Goal: Check status: Check status

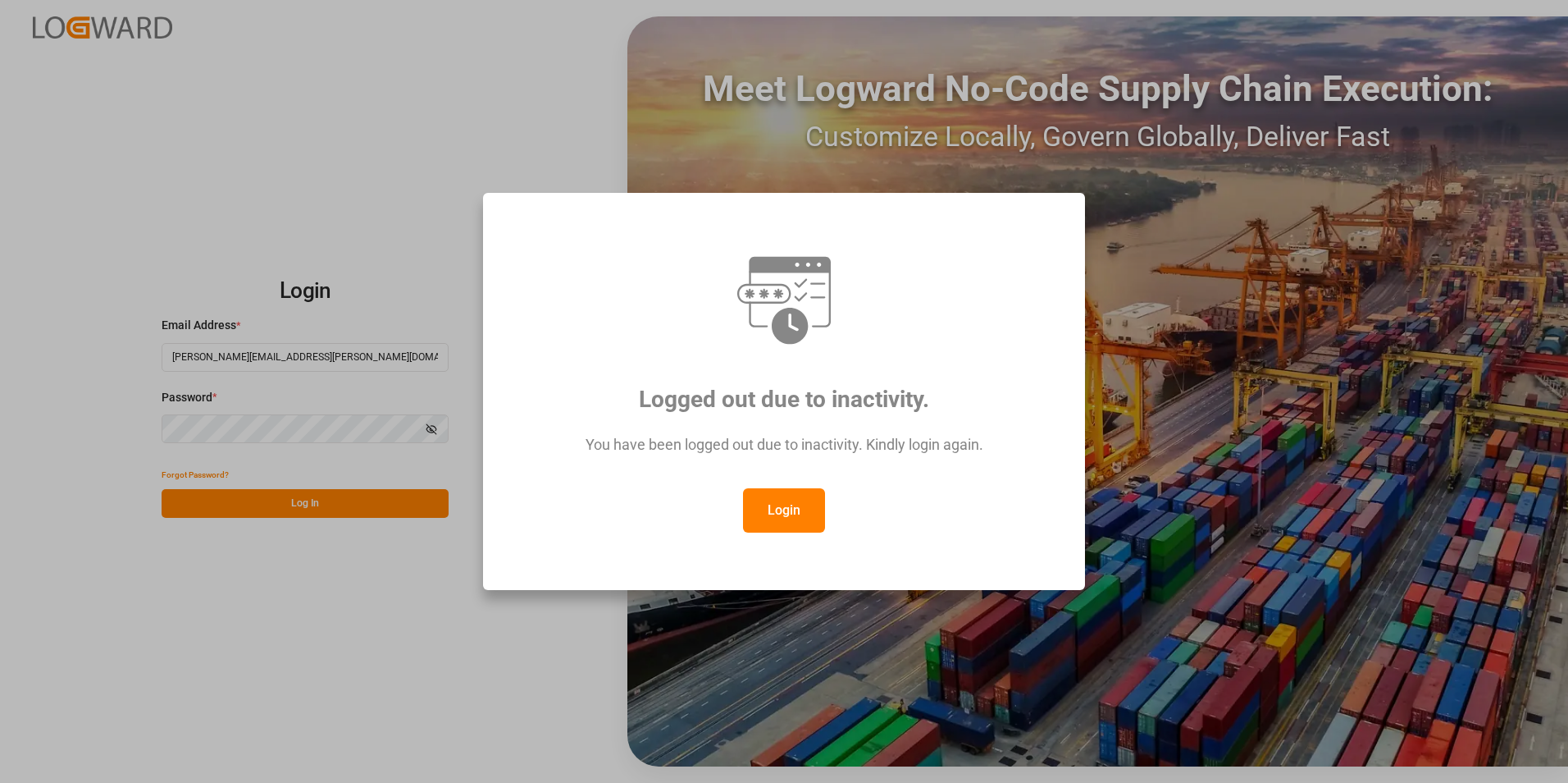
click at [775, 502] on button "Login" at bounding box center [784, 511] width 82 height 45
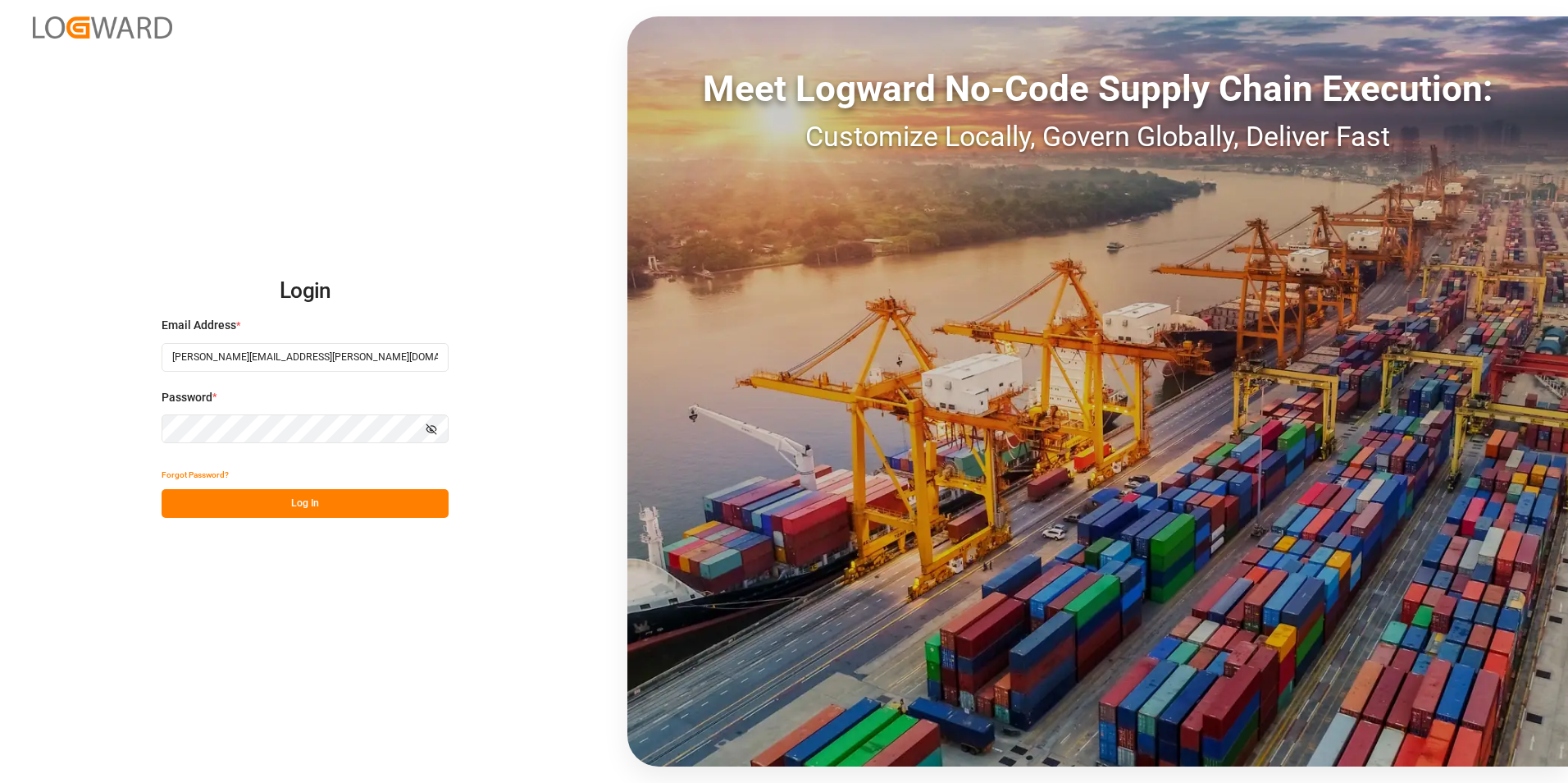
click at [333, 499] on button "Log In" at bounding box center [305, 503] width 287 height 29
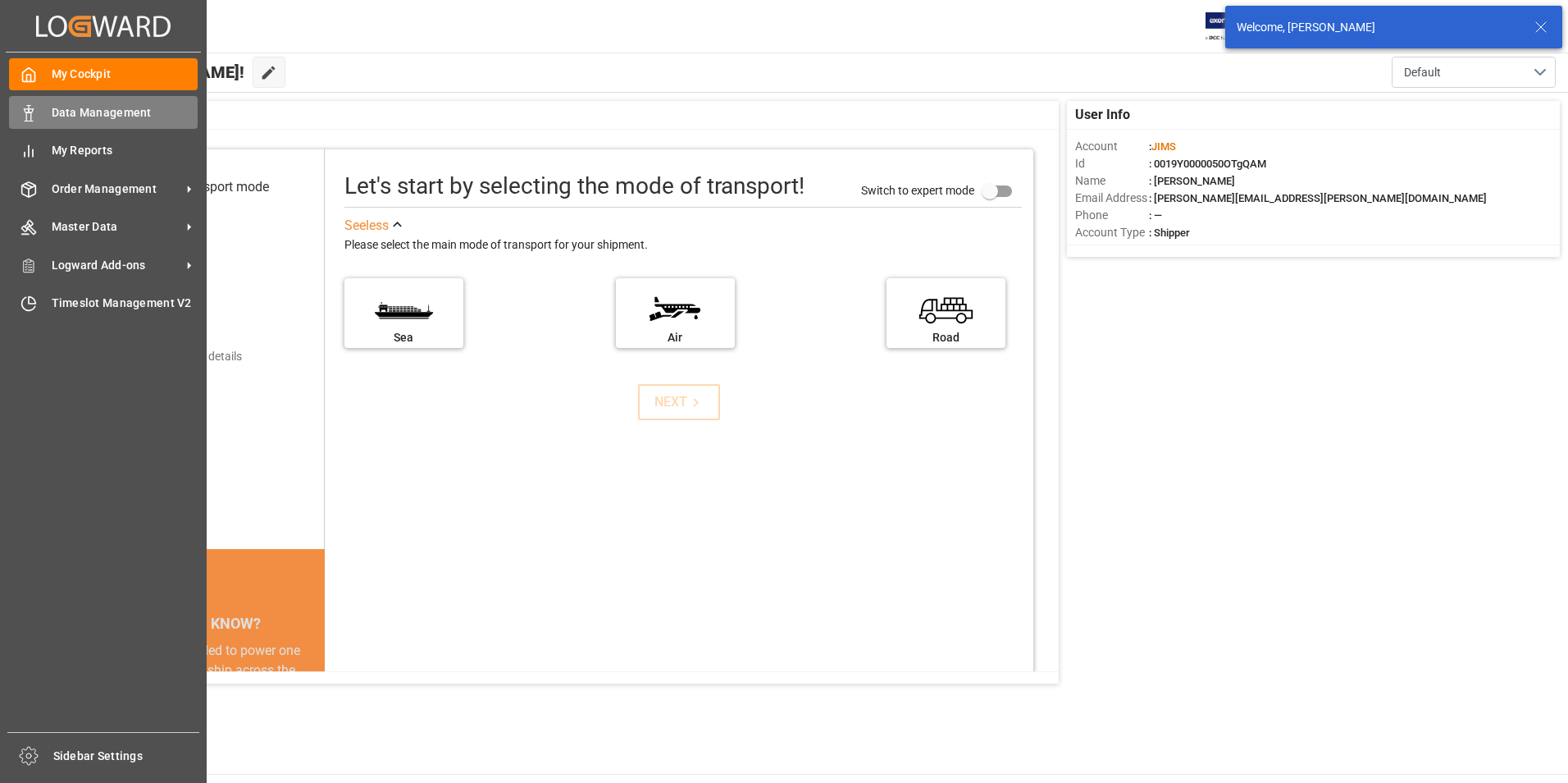
click at [55, 110] on span "Data Management" at bounding box center [125, 112] width 147 height 17
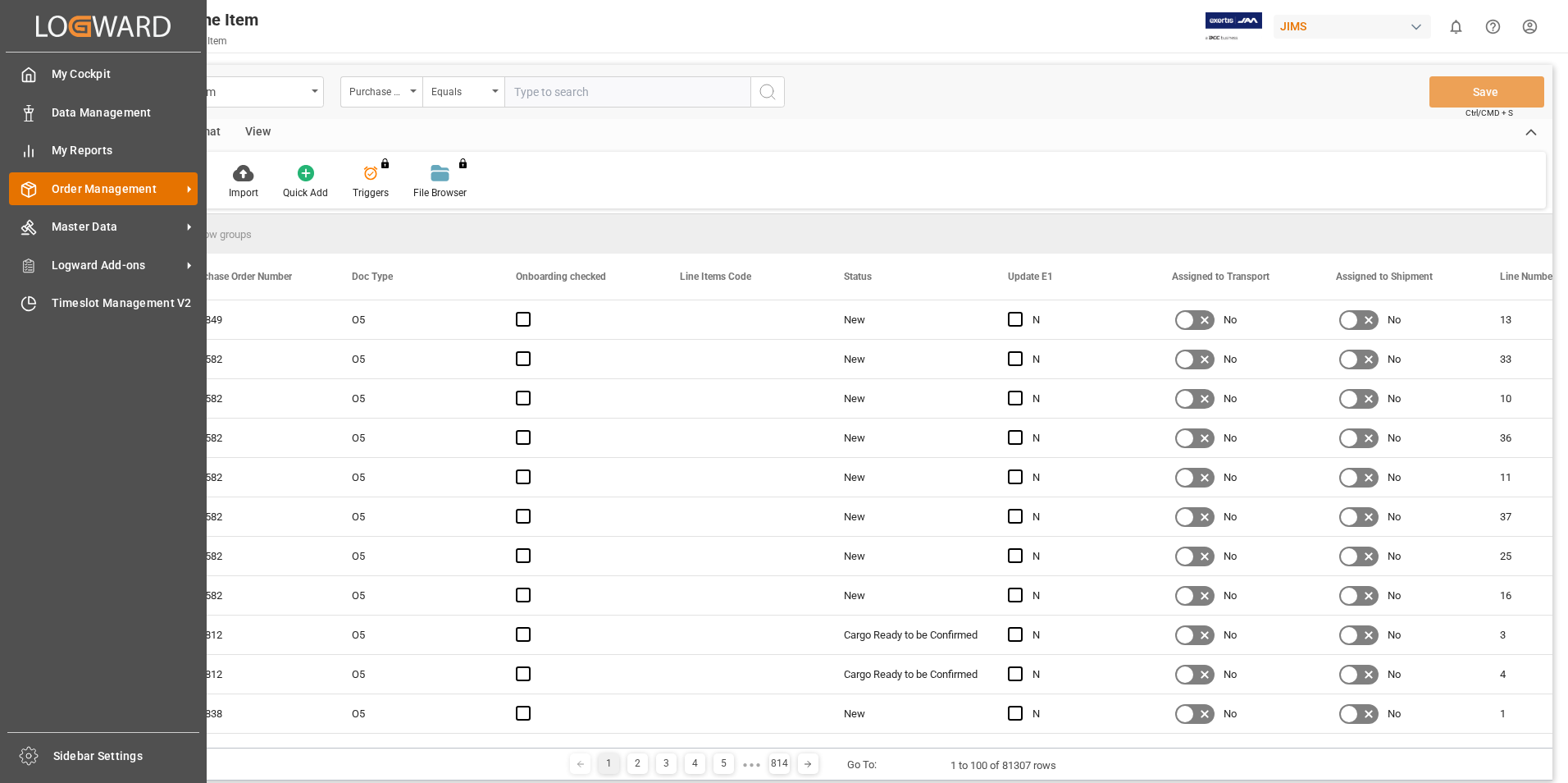
click at [92, 191] on span "Order Management" at bounding box center [116, 189] width 130 height 17
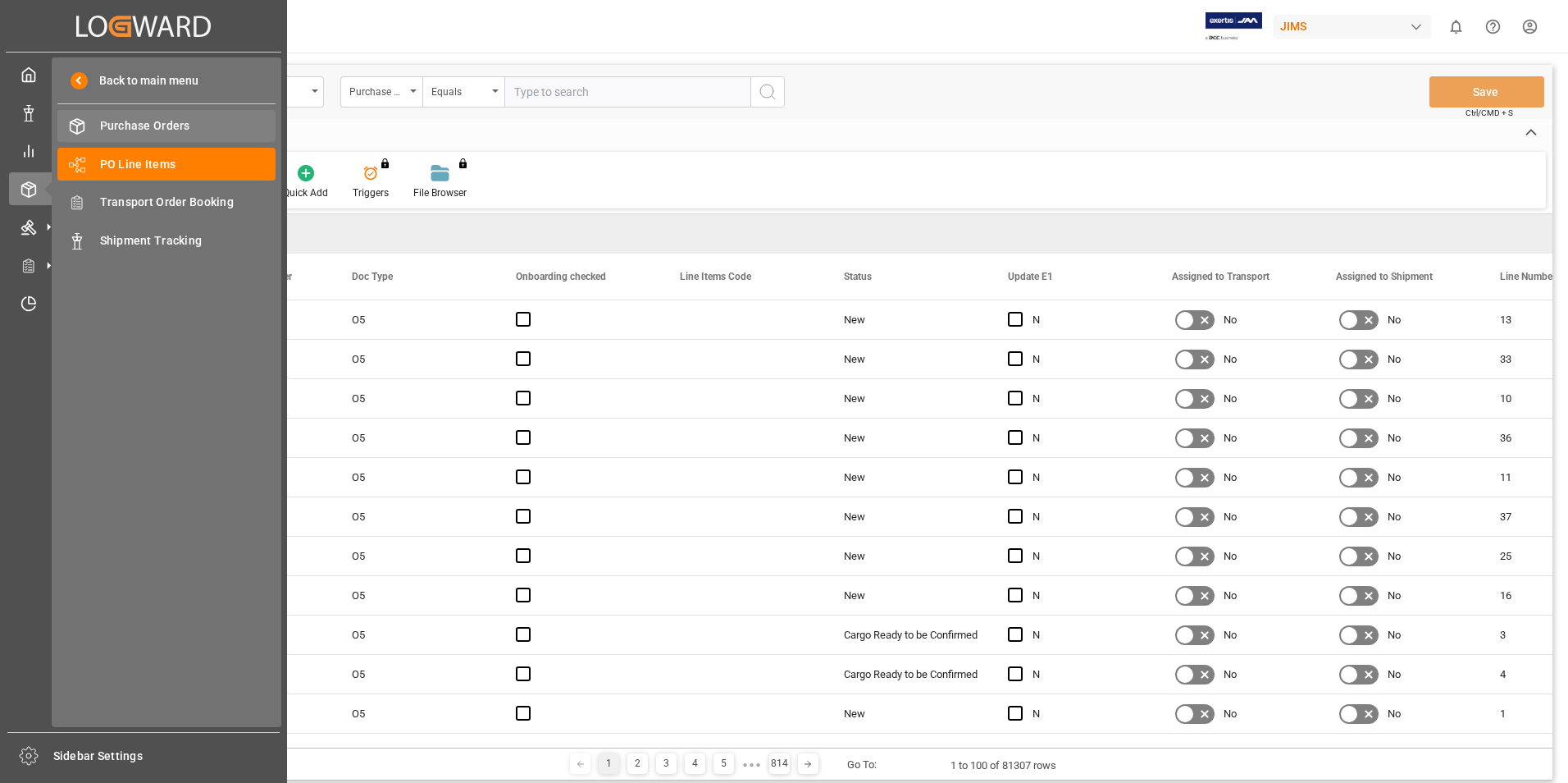
click at [159, 116] on div "Purchase Orders Purchase Orders" at bounding box center [166, 126] width 218 height 32
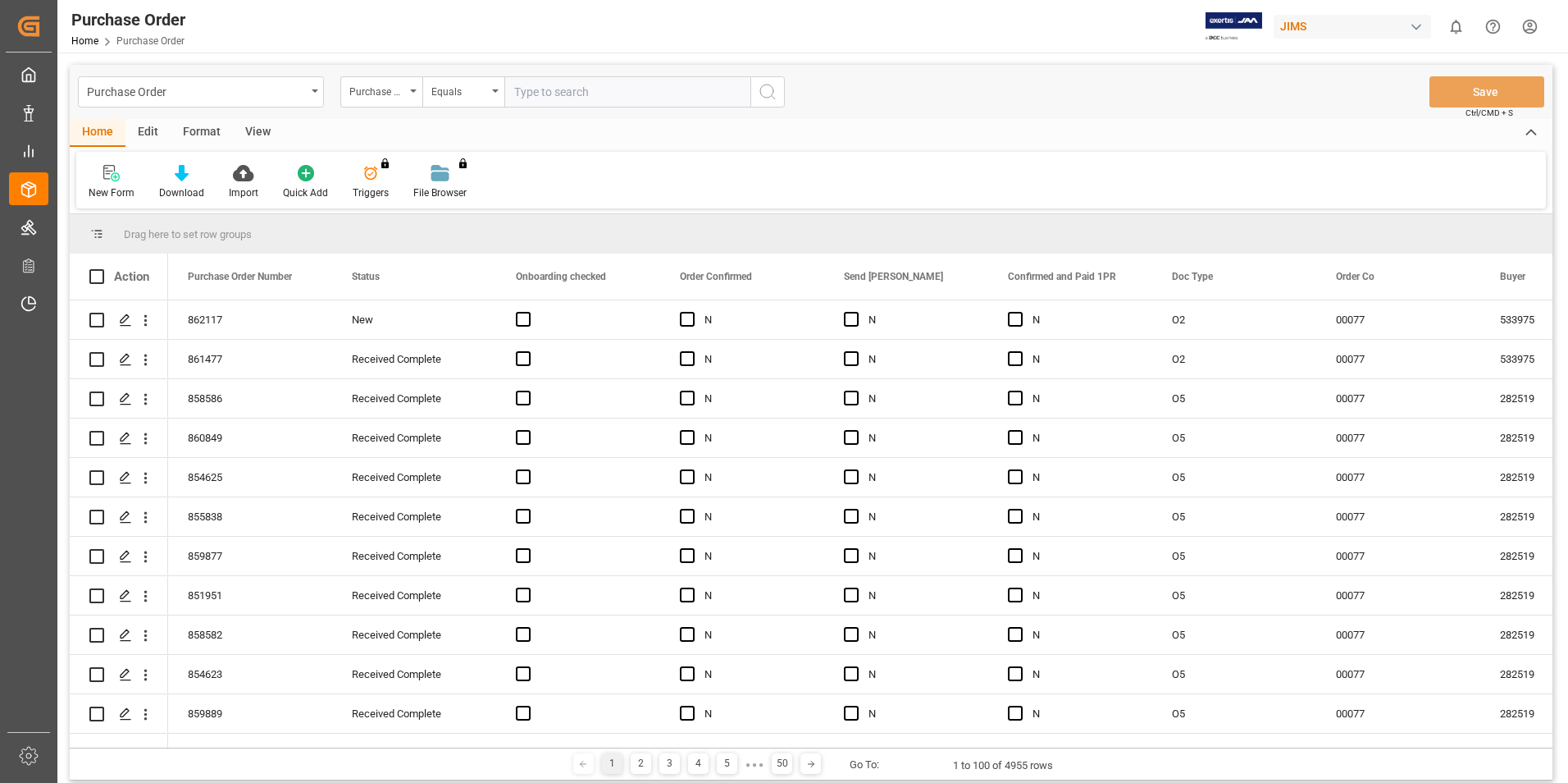
click at [542, 94] on input "text" at bounding box center [627, 91] width 246 height 31
paste input "839143"
type input "839143"
click at [762, 89] on icon "search button" at bounding box center [767, 92] width 20 height 20
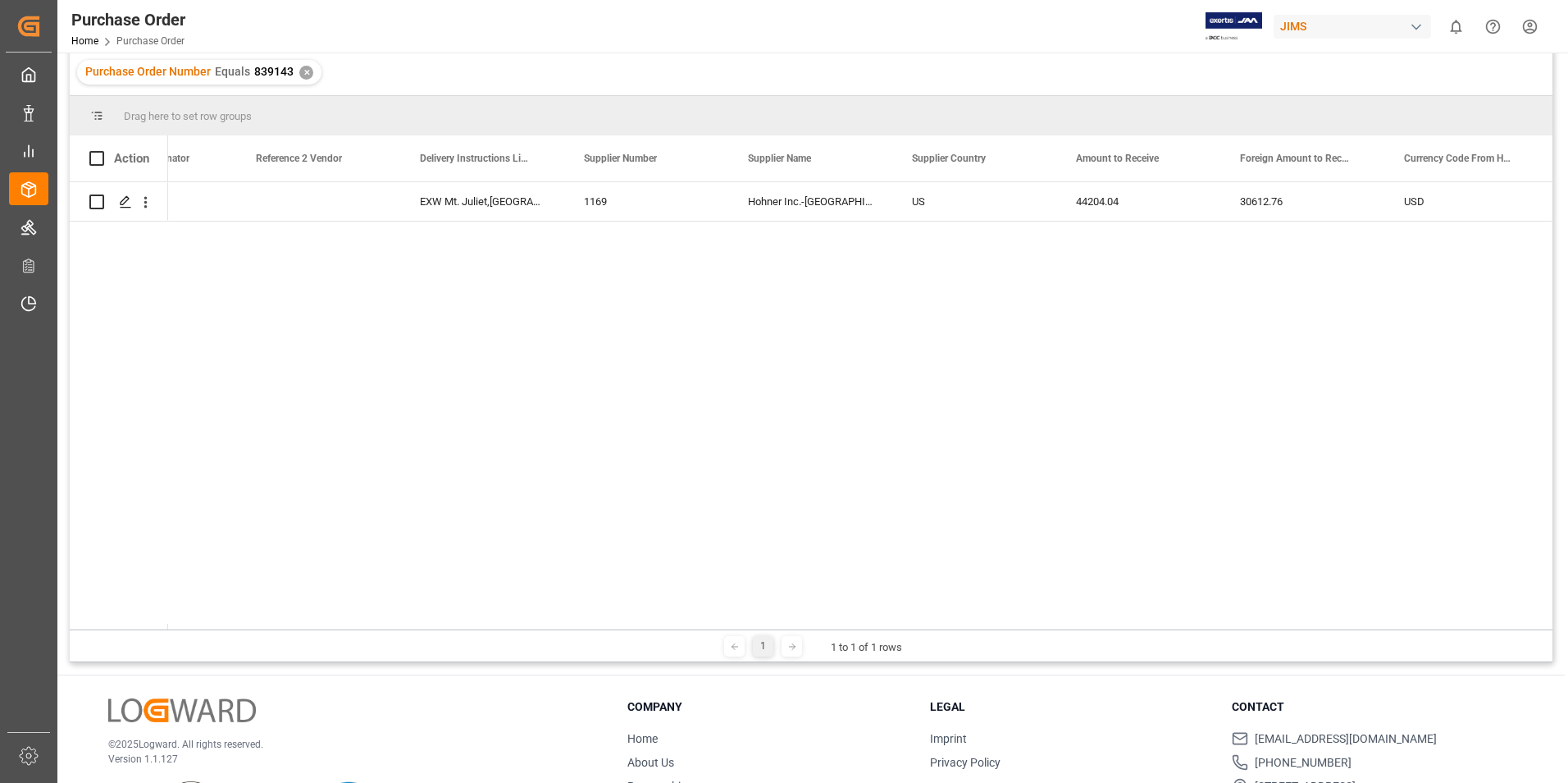
scroll to position [0, 1572]
click at [142, 202] on icon "open menu" at bounding box center [145, 201] width 17 height 17
click at [138, 202] on icon "close menu" at bounding box center [145, 201] width 17 height 17
